Goal: Information Seeking & Learning: Find specific fact

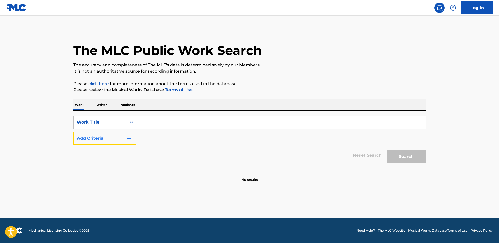
click at [118, 134] on button "Add Criteria" at bounding box center [104, 138] width 63 height 13
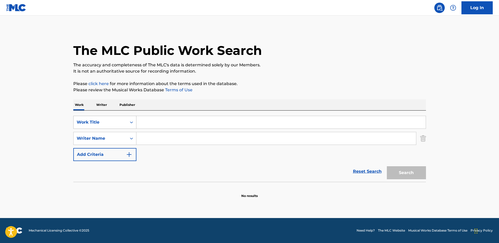
drag, startPoint x: 156, startPoint y: 127, endPoint x: 125, endPoint y: 126, distance: 30.8
click at [155, 127] on input "Search Form" at bounding box center [280, 122] width 289 height 13
click at [115, 126] on div "Work Title" at bounding box center [99, 123] width 53 height 10
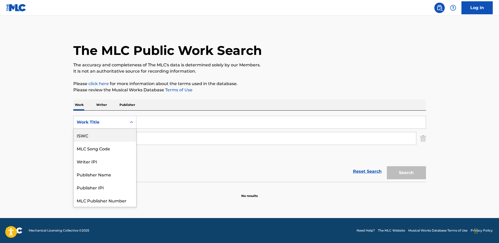
click at [337, 180] on div "Reset Search Search" at bounding box center [249, 171] width 352 height 21
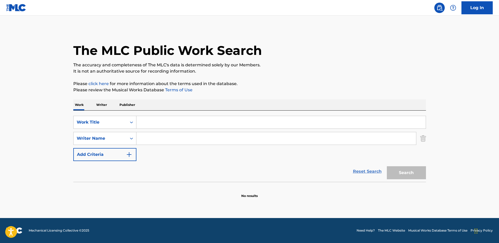
click at [362, 172] on link "Reset Search" at bounding box center [367, 171] width 34 height 11
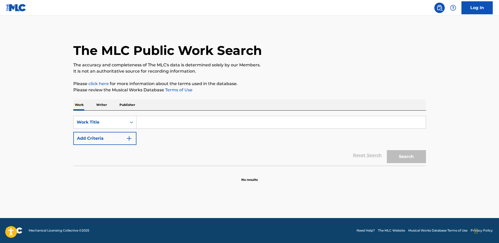
click at [278, 122] on input "Search Form" at bounding box center [280, 122] width 289 height 13
paste input "USSD22000128"
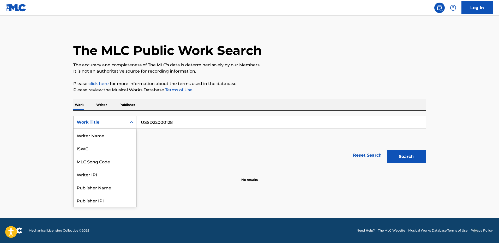
click at [127, 122] on div "Search Form" at bounding box center [131, 122] width 9 height 9
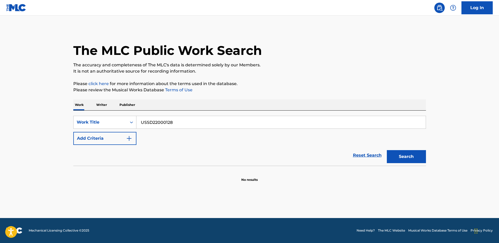
click at [192, 123] on input "USSD22000128" at bounding box center [280, 122] width 289 height 13
paste input "Elegí"
type input "Elegí"
click at [387, 150] on button "Search" at bounding box center [406, 156] width 39 height 13
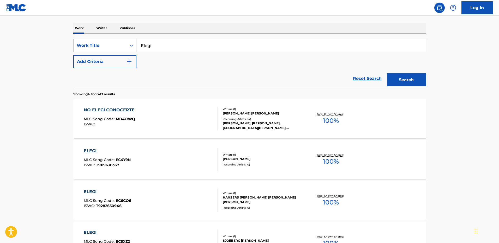
scroll to position [78, 0]
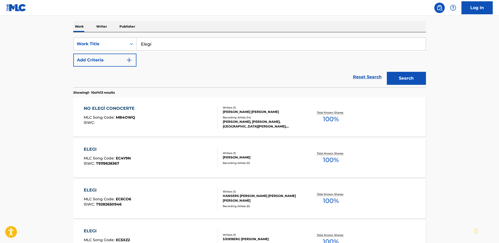
click at [111, 68] on div "Reset Search Search" at bounding box center [249, 77] width 352 height 21
click at [112, 63] on button "Add Criteria" at bounding box center [104, 60] width 63 height 13
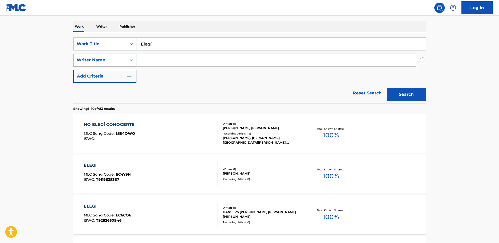
click at [112, 66] on div "Writer Name" at bounding box center [104, 60] width 63 height 13
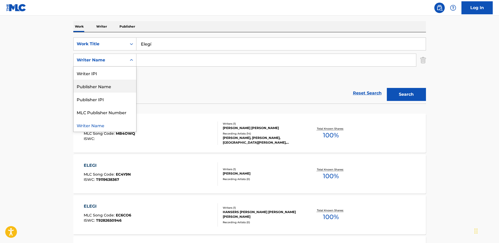
click at [113, 86] on div "Publisher Name" at bounding box center [104, 86] width 63 height 13
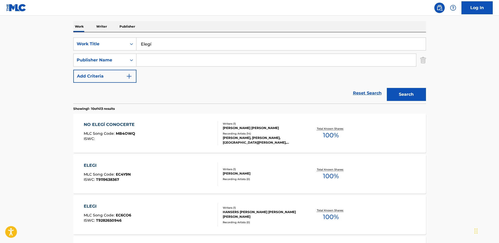
click at [185, 56] on input "Search Form" at bounding box center [275, 60] width 279 height 13
click at [106, 59] on div "Publisher Name" at bounding box center [100, 60] width 47 height 6
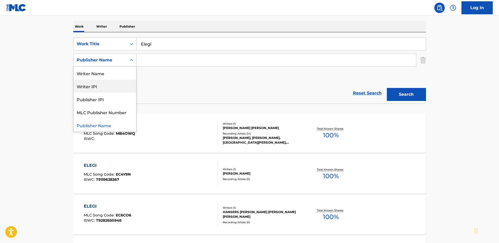
click at [106, 85] on div "Writer IPI" at bounding box center [104, 86] width 63 height 13
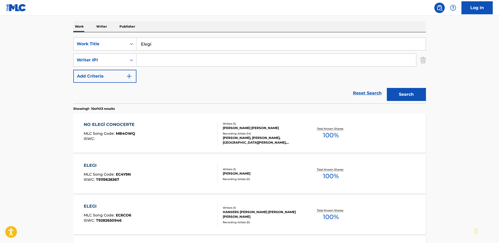
click at [180, 59] on input "Search Form" at bounding box center [275, 60] width 279 height 13
paste input "[PERSON_NAME]"
type input "[PERSON_NAME]"
click at [387, 88] on button "Search" at bounding box center [406, 94] width 39 height 13
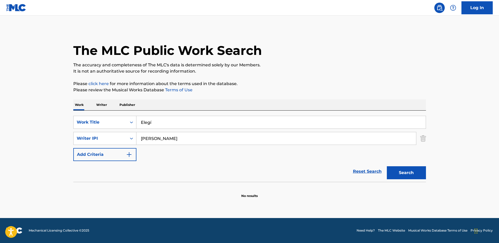
click at [157, 134] on input "[PERSON_NAME]" at bounding box center [275, 138] width 279 height 13
click at [192, 141] on input "[PERSON_NAME]" at bounding box center [275, 138] width 279 height 13
